Goal: Task Accomplishment & Management: Complete application form

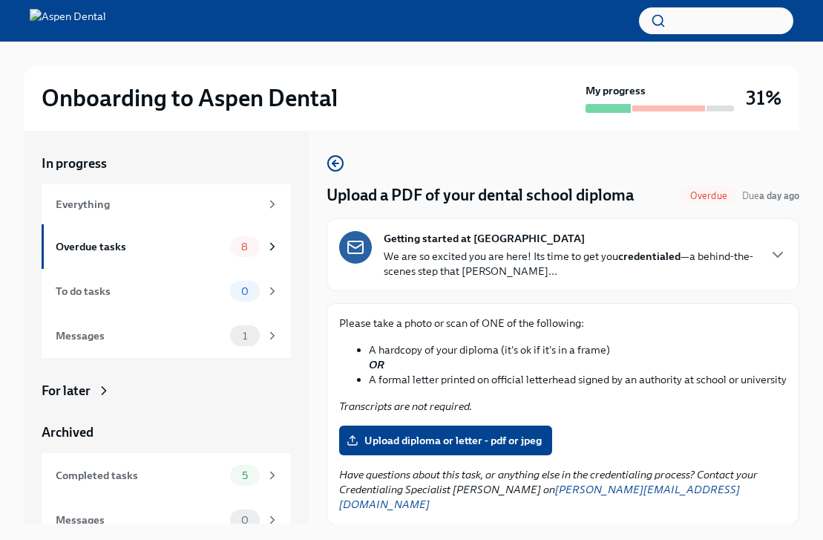
scroll to position [19, 0]
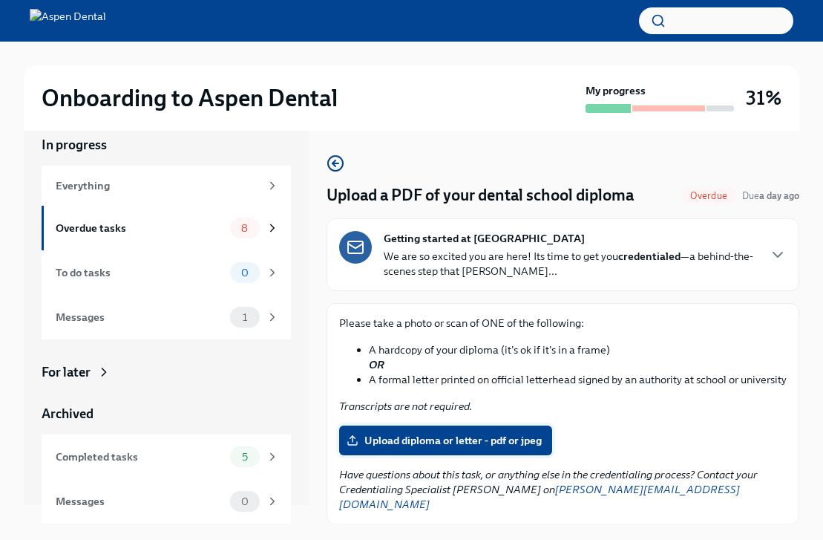
click at [479, 438] on span "Upload diploma or letter - pdf or jpeg" at bounding box center [446, 440] width 192 height 15
click at [0, 0] on input "Upload diploma or letter - pdf or jpeg" at bounding box center [0, 0] width 0 height 0
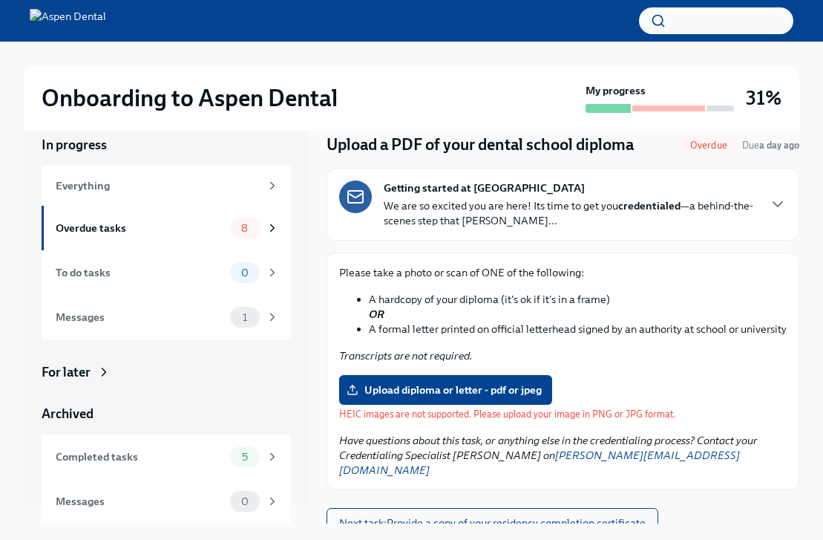
scroll to position [50, 0]
click at [522, 383] on span "Upload diploma or letter - pdf or jpeg" at bounding box center [446, 390] width 192 height 15
click at [0, 0] on input "Upload diploma or letter - pdf or jpeg" at bounding box center [0, 0] width 0 height 0
click at [403, 384] on span "Upload diploma or letter - pdf or jpeg" at bounding box center [446, 390] width 192 height 15
click at [0, 0] on input "Upload diploma or letter - pdf or jpeg" at bounding box center [0, 0] width 0 height 0
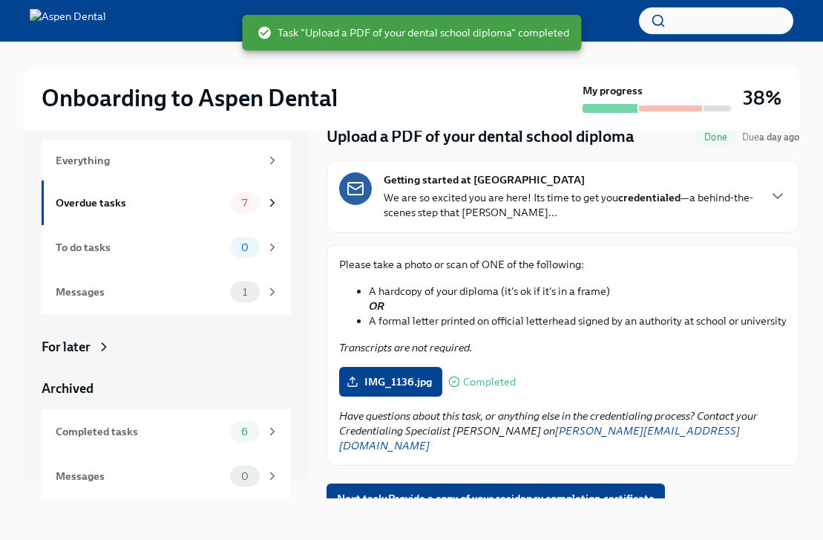
scroll to position [25, 0]
click at [423, 491] on span "Next task : Provide a copy of your residency completion certificate" at bounding box center [496, 498] width 318 height 15
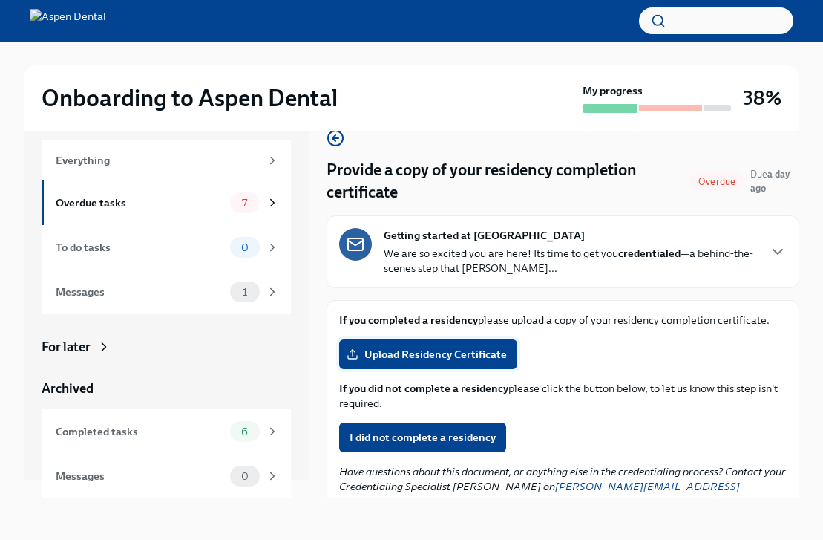
click at [377, 357] on span "Upload Residency Certificate" at bounding box center [428, 354] width 157 height 15
click at [0, 0] on input "Upload Residency Certificate" at bounding box center [0, 0] width 0 height 0
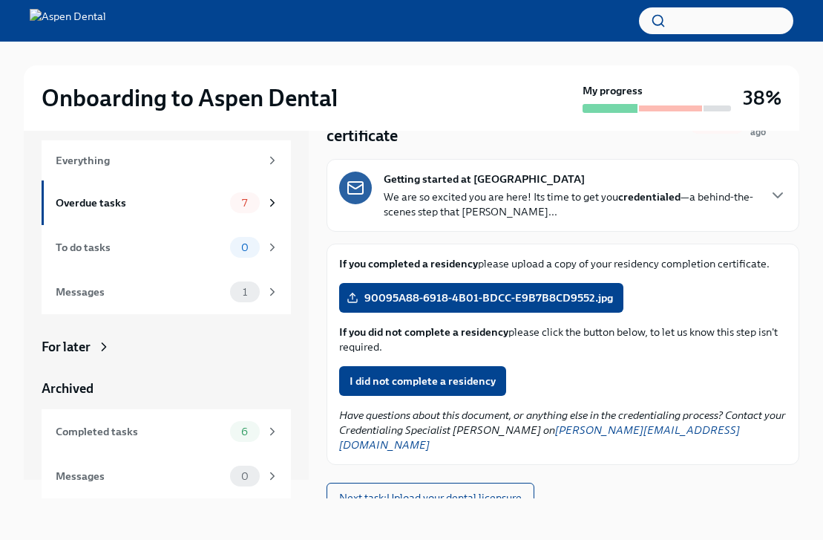
scroll to position [56, 0]
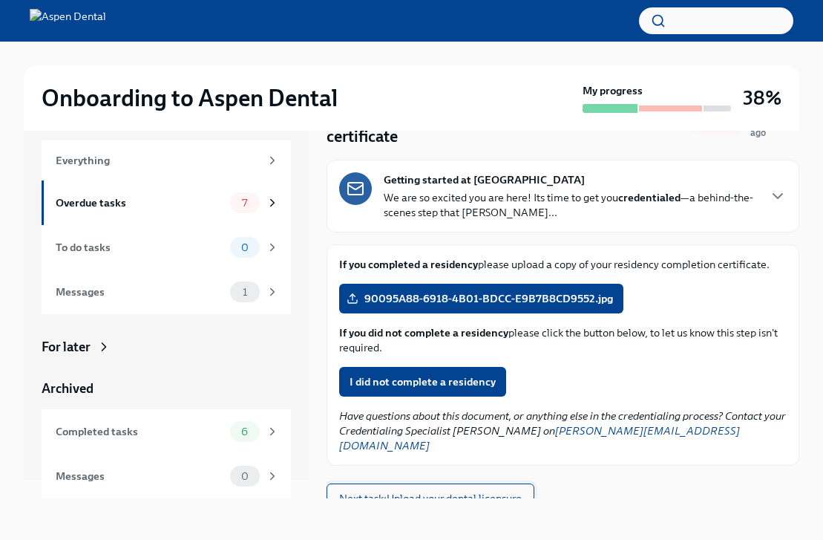
click at [454, 491] on span "Next task : Upload your dental licensure" at bounding box center [430, 498] width 183 height 15
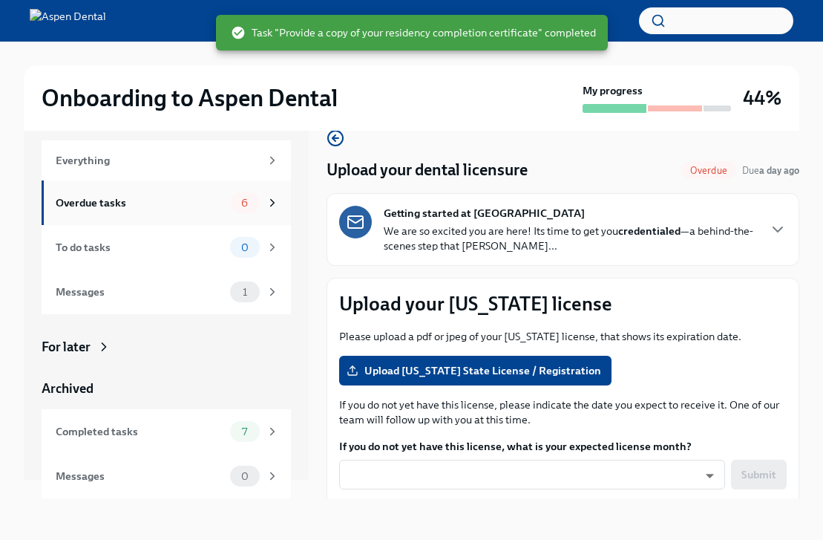
click at [137, 213] on div "Overdue tasks 6" at bounding box center [166, 202] width 249 height 45
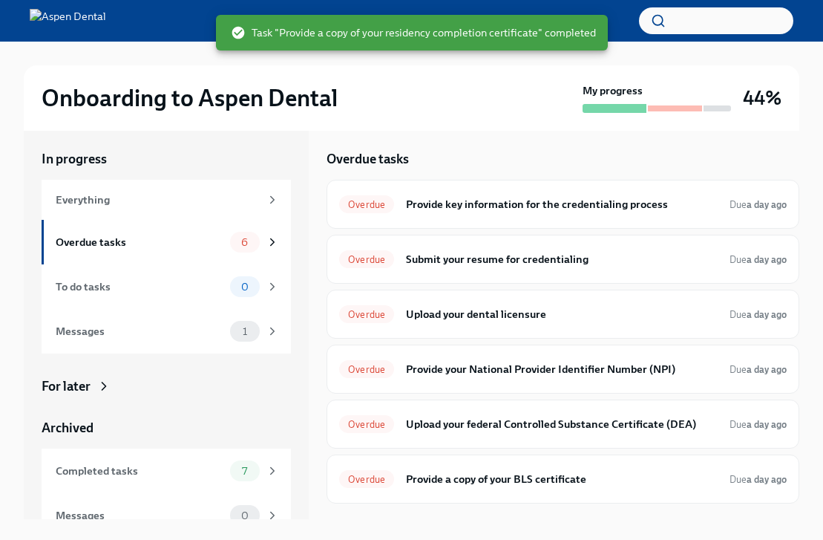
scroll to position [4, 0]
click at [445, 264] on h6 "Submit your resume for credentialing" at bounding box center [562, 259] width 312 height 16
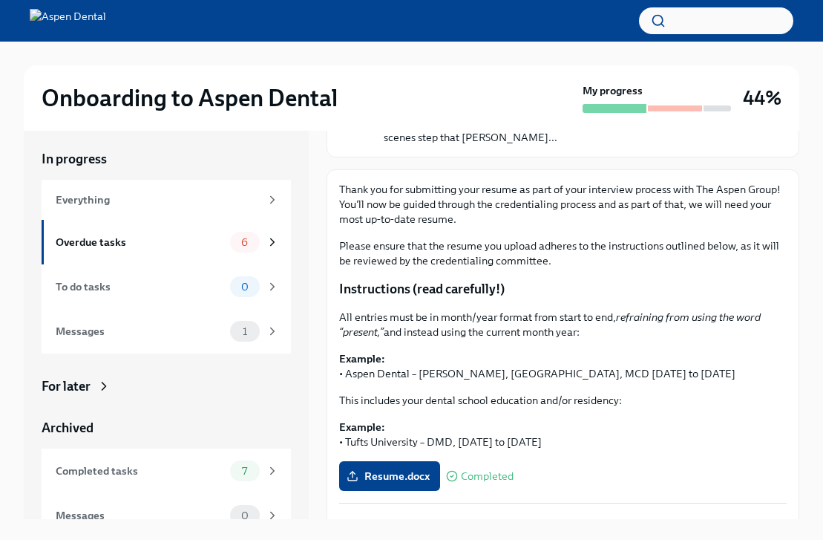
scroll to position [131, 0]
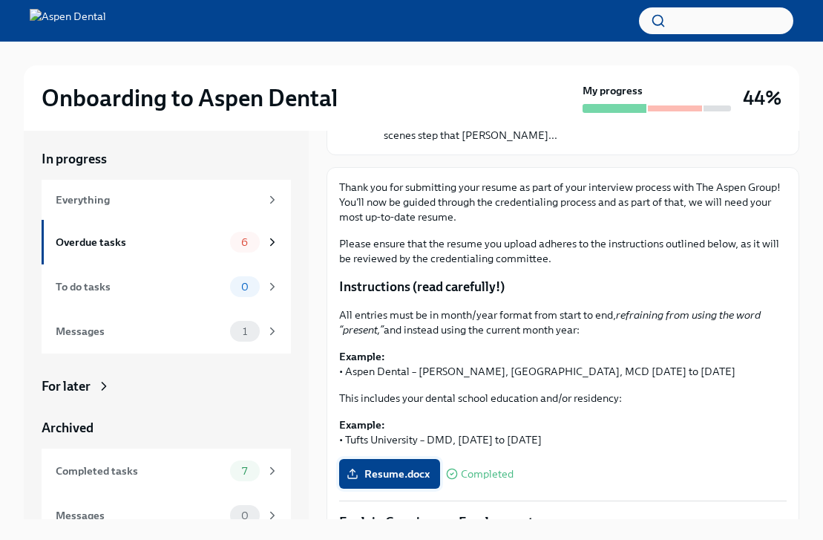
click at [376, 477] on span "Resume.docx" at bounding box center [390, 473] width 80 height 15
click at [0, 0] on input "Resume.docx" at bounding box center [0, 0] width 0 height 0
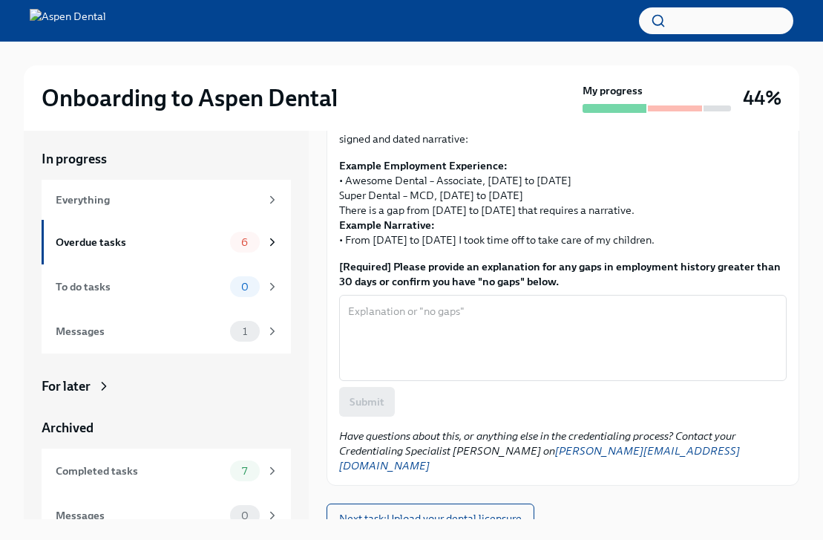
scroll to position [557, 0]
click at [396, 512] on span "Next task : Upload your dental licensure" at bounding box center [430, 519] width 183 height 15
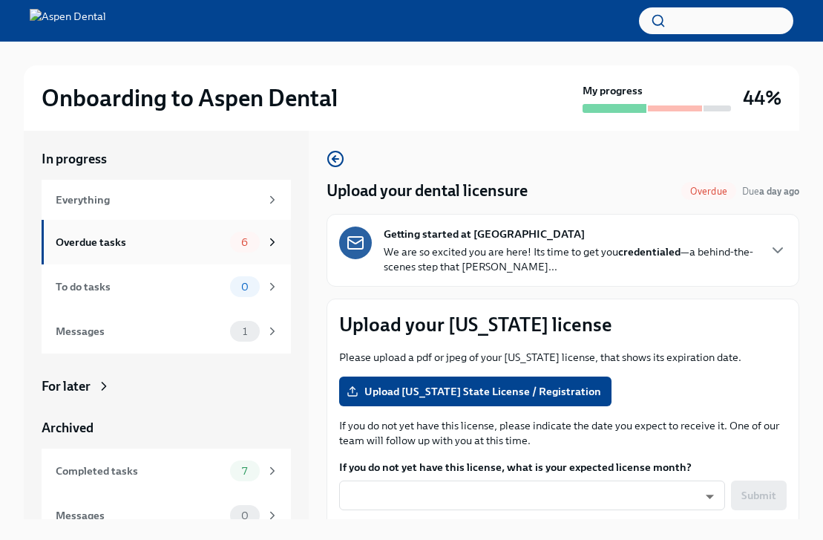
click at [151, 250] on div "Overdue tasks 6" at bounding box center [167, 242] width 223 height 21
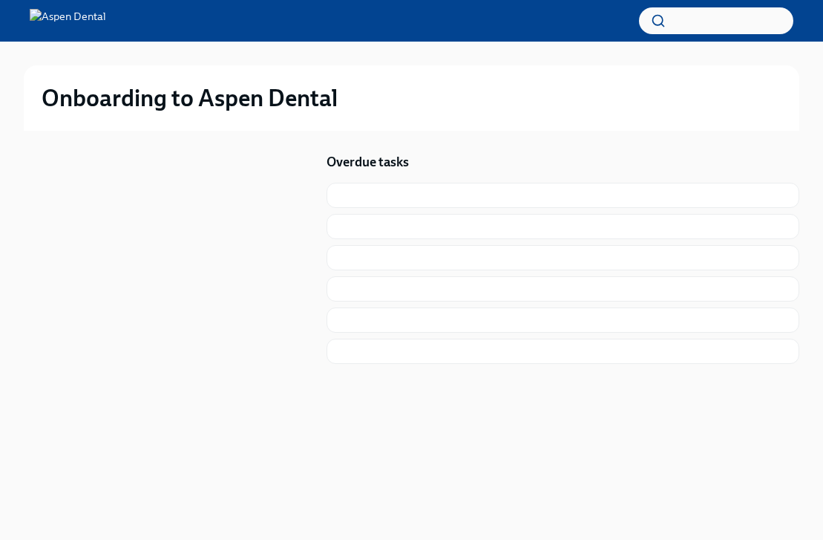
scroll to position [1, 0]
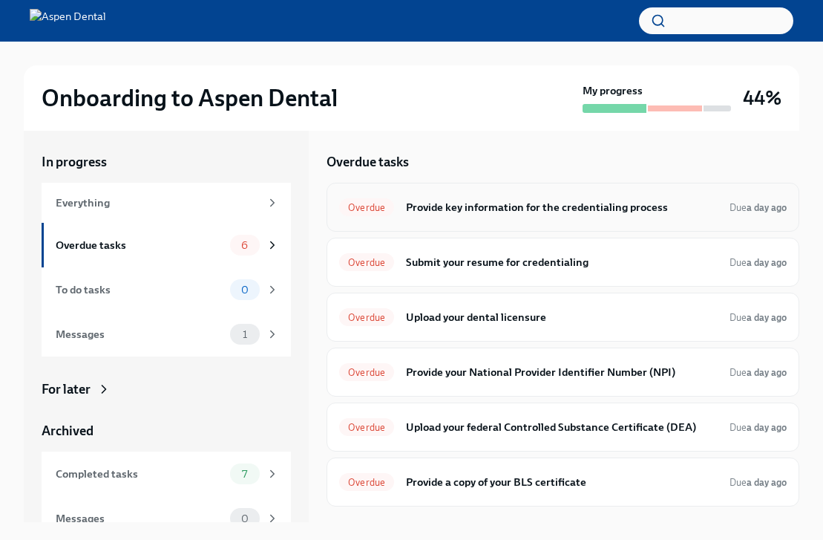
click at [439, 205] on h6 "Provide key information for the credentialing process" at bounding box center [562, 207] width 312 height 16
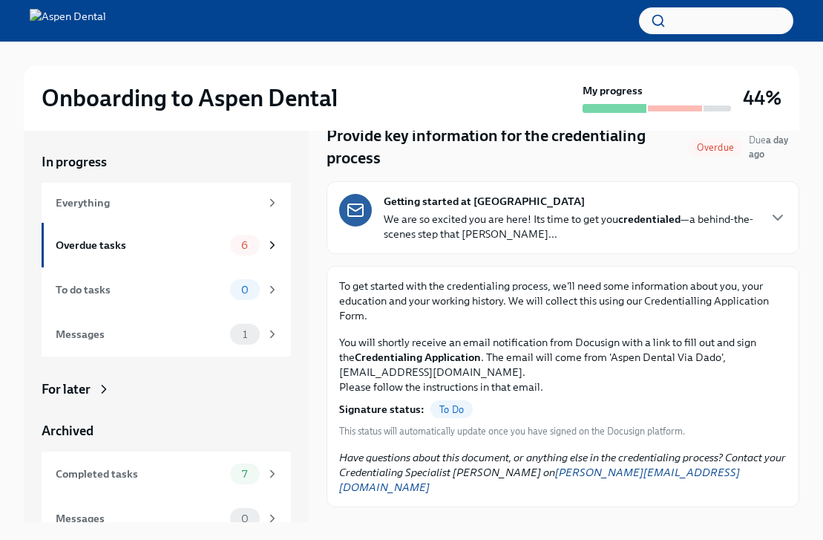
scroll to position [59, 0]
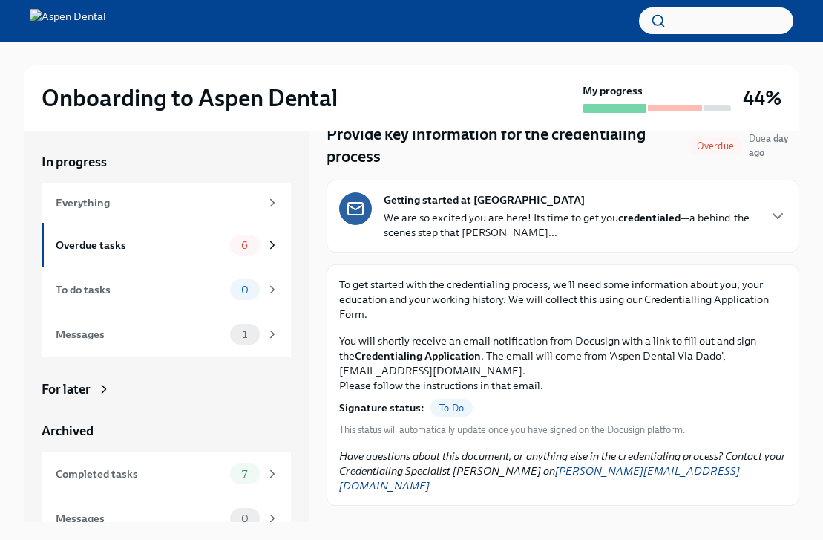
click at [415, 203] on strong "Getting started at [GEOGRAPHIC_DATA]" at bounding box center [484, 199] width 201 height 15
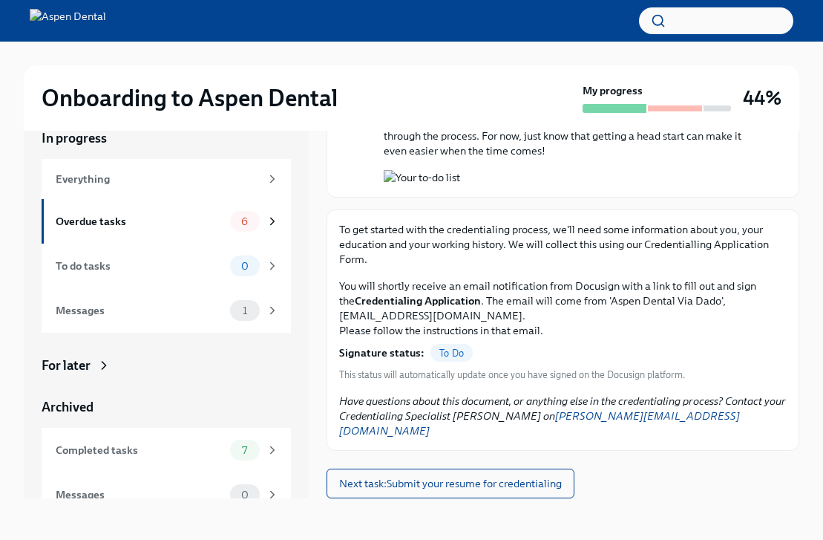
scroll to position [25, 0]
click at [160, 225] on div "Overdue tasks" at bounding box center [140, 221] width 169 height 16
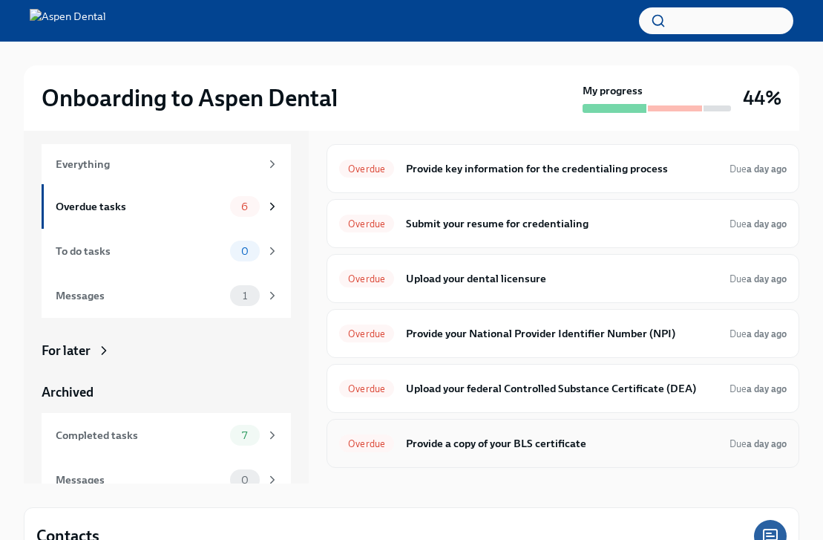
scroll to position [40, 0]
click at [439, 450] on h6 "Provide a copy of your BLS certificate" at bounding box center [562, 443] width 312 height 16
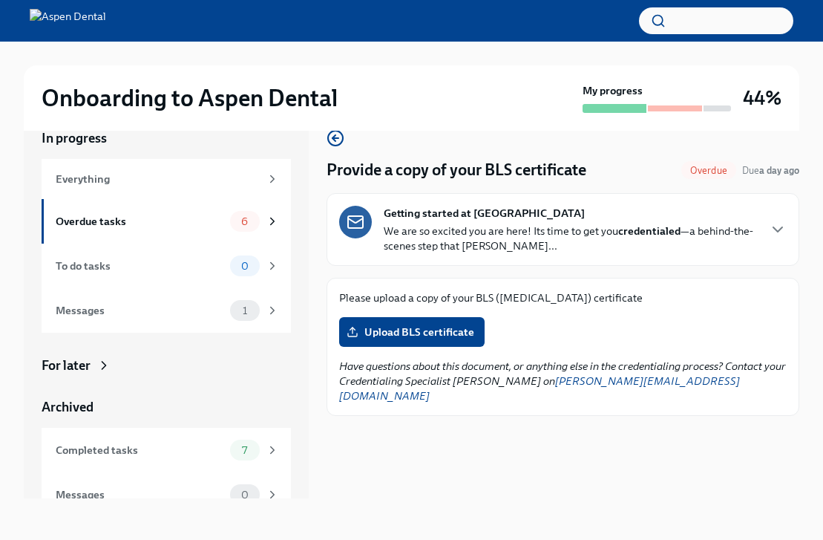
scroll to position [25, 0]
click at [368, 330] on span "Upload BLS certificate" at bounding box center [412, 331] width 125 height 15
click at [0, 0] on input "Upload BLS certificate" at bounding box center [0, 0] width 0 height 0
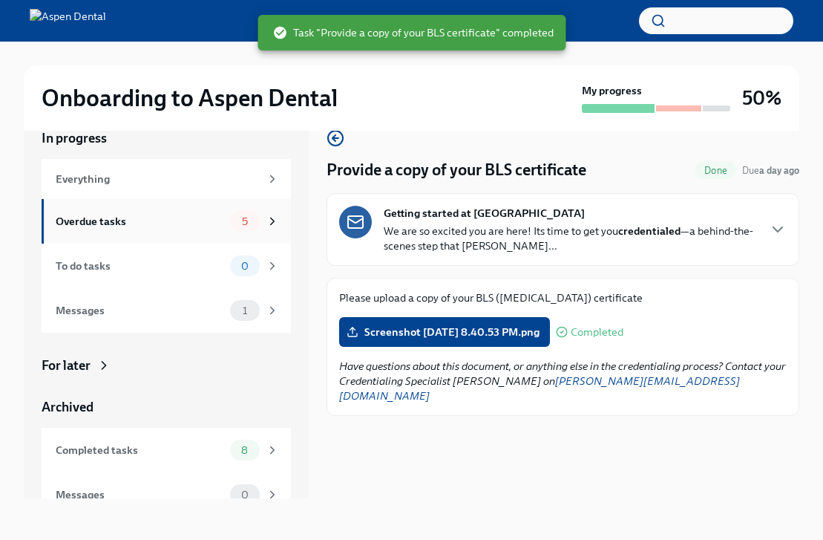
click at [134, 222] on div "Overdue tasks" at bounding box center [140, 221] width 169 height 16
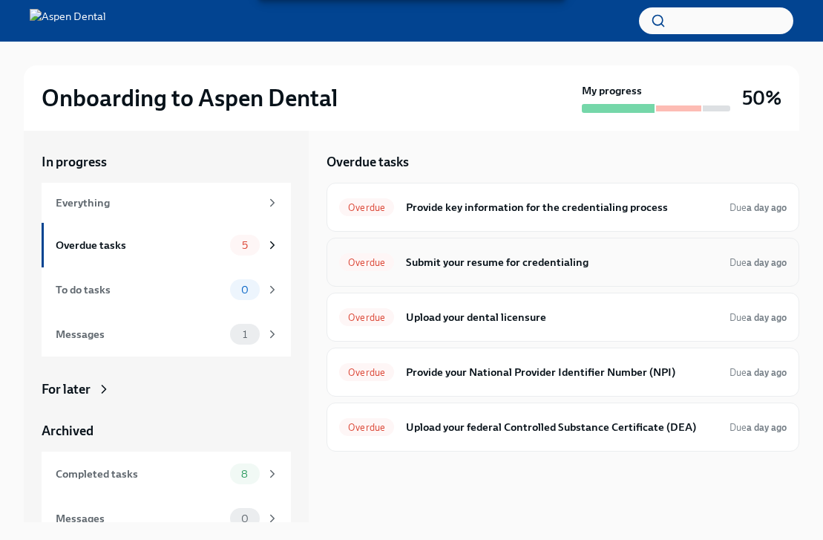
click at [526, 269] on h6 "Submit your resume for credentialing" at bounding box center [562, 262] width 312 height 16
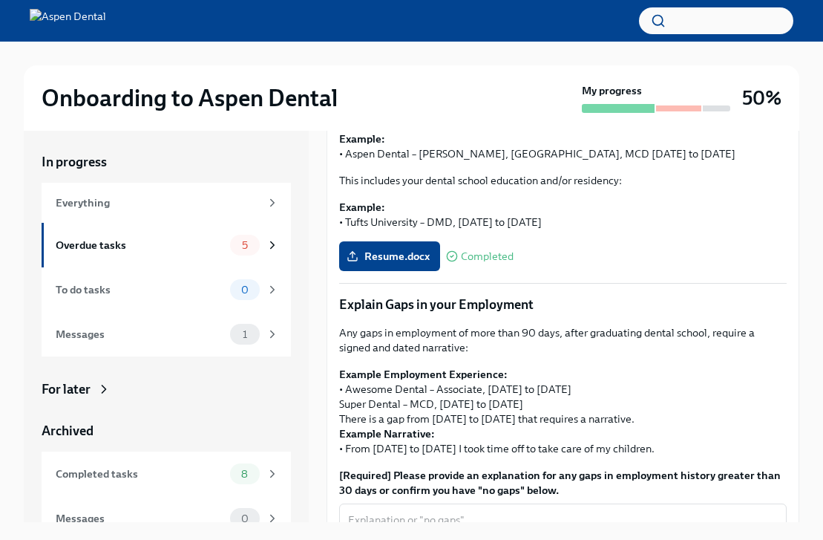
scroll to position [290, 0]
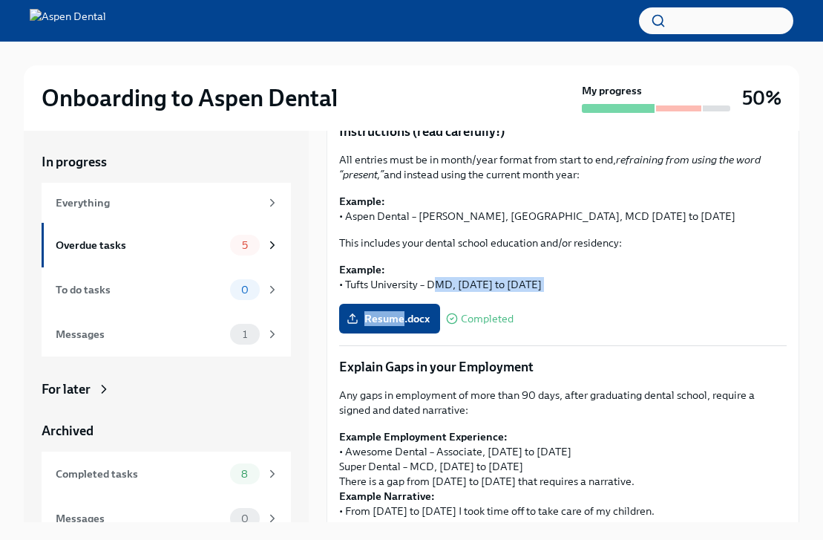
drag, startPoint x: 405, startPoint y: 314, endPoint x: 440, endPoint y: 278, distance: 50.4
click at [472, 219] on p "Example: • Aspen Dental – [PERSON_NAME], [GEOGRAPHIC_DATA], MCD [DATE] to [DATE]" at bounding box center [563, 209] width 448 height 30
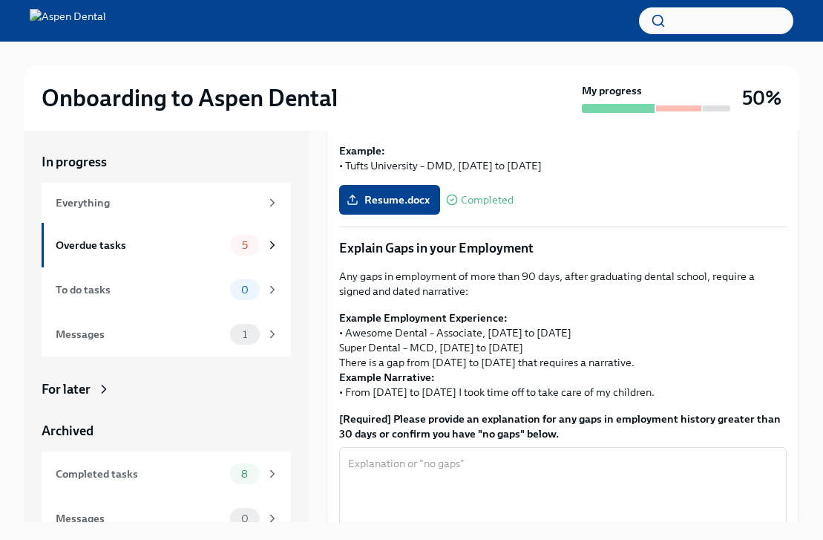
scroll to position [402, 0]
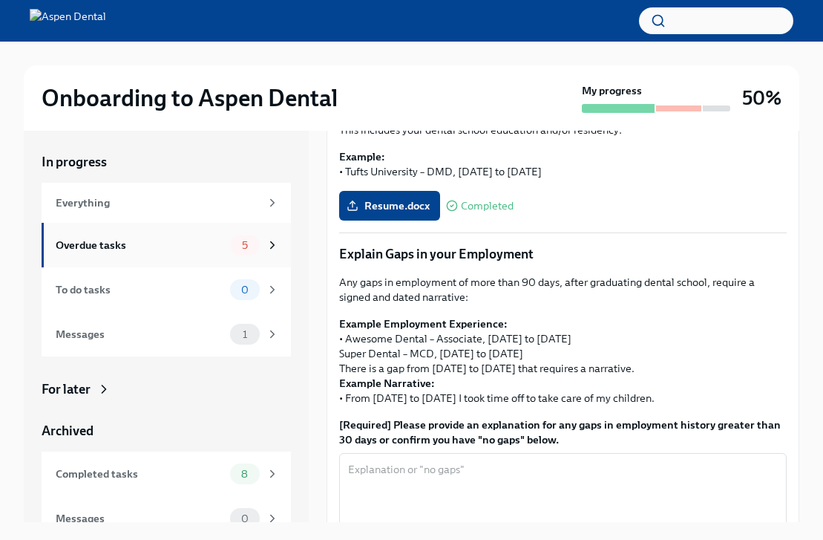
click at [147, 254] on div "Overdue tasks 5" at bounding box center [167, 245] width 223 height 21
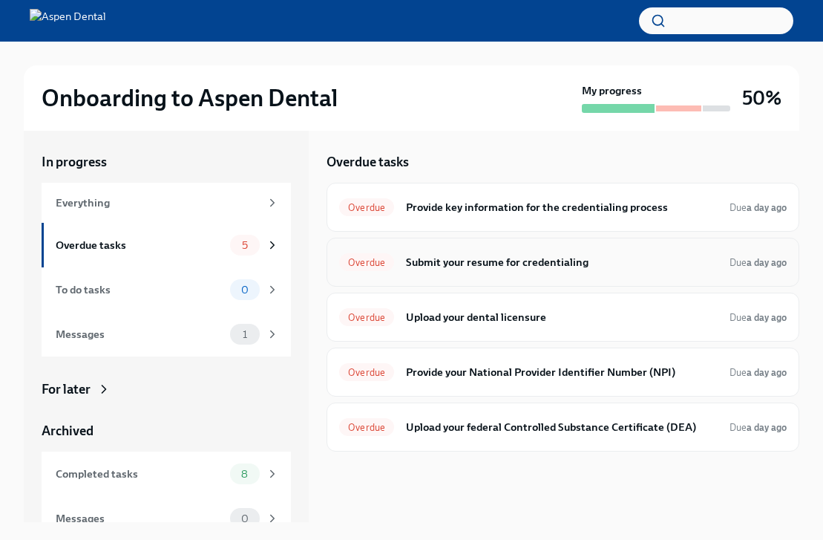
click at [469, 275] on div "Overdue Submit your resume for credentialing Due a day ago" at bounding box center [563, 262] width 473 height 49
click at [465, 260] on h6 "Submit your resume for credentialing" at bounding box center [562, 262] width 312 height 16
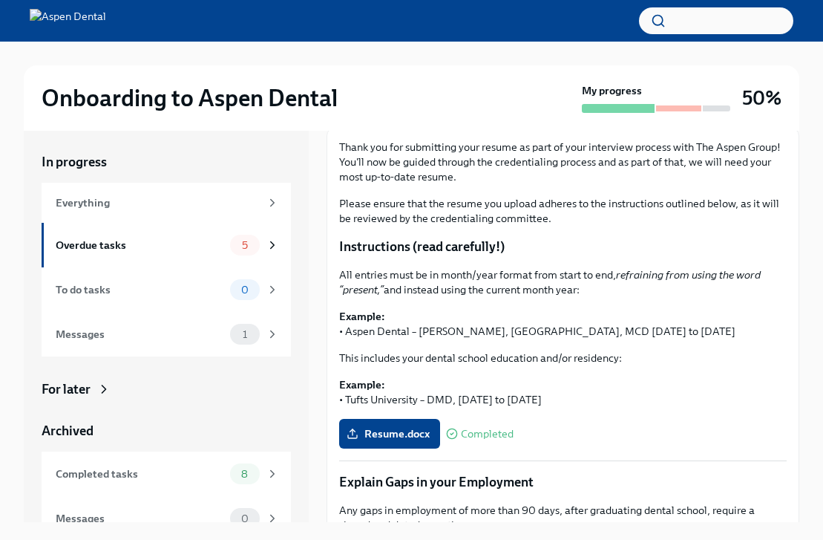
scroll to position [182, 0]
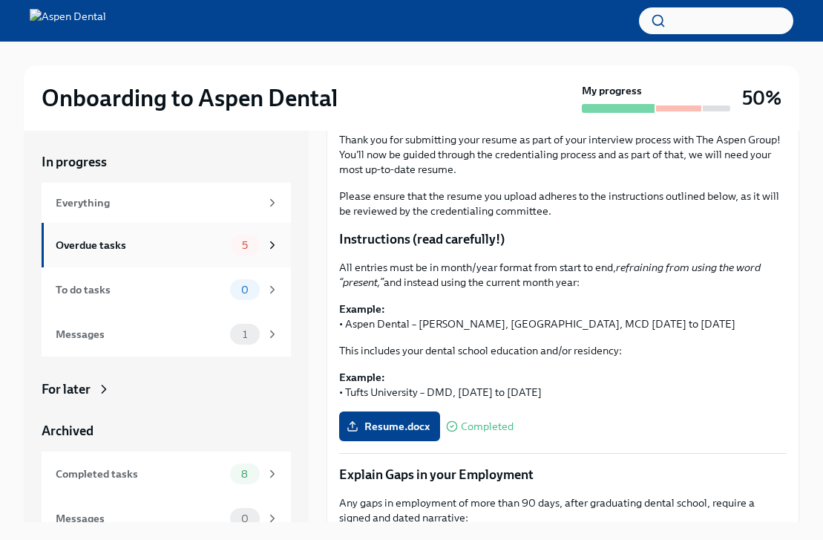
click at [173, 244] on div "Overdue tasks" at bounding box center [140, 245] width 169 height 16
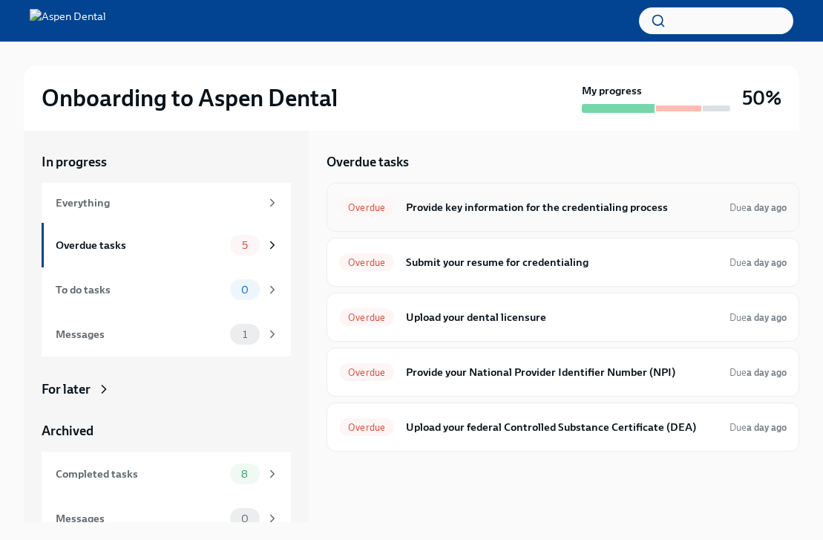
click at [506, 208] on h6 "Provide key information for the credentialing process" at bounding box center [562, 207] width 312 height 16
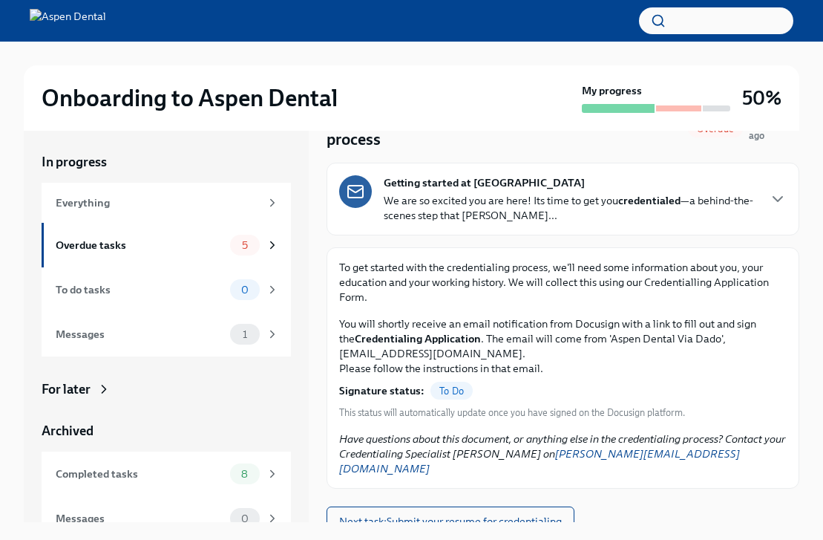
scroll to position [76, 0]
